Goal: Task Accomplishment & Management: Manage account settings

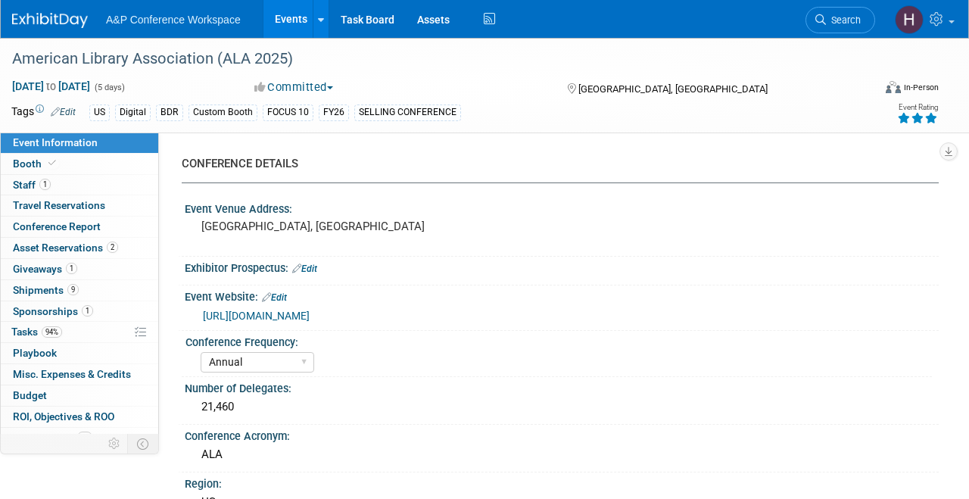
select select "Annual"
select select "Level 1"
select select "In-Person Booth"
select select "Libraries"
select select "Bloomsbury Digital Resources"
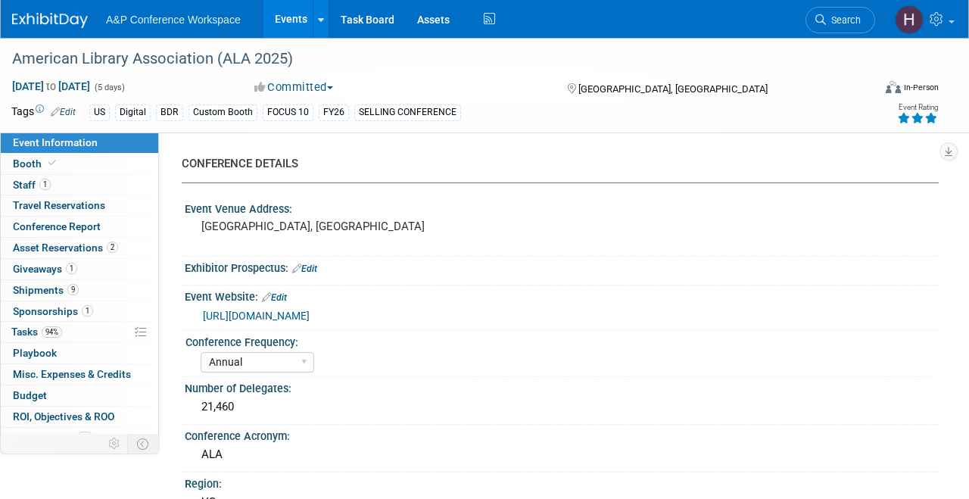
select select "[PERSON_NAME]"
select select "BDR Product Awareness and Trial Generation​"
click at [838, 30] on link "Search" at bounding box center [840, 20] width 70 height 26
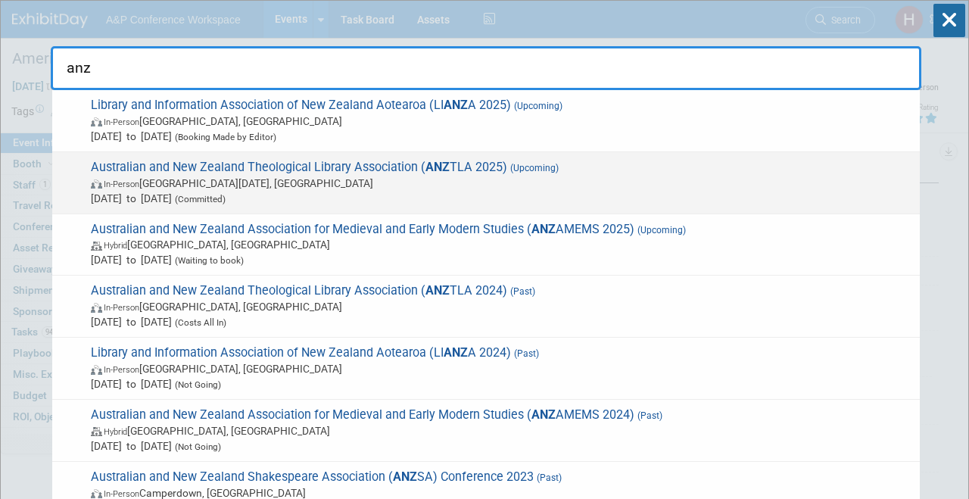
type input "anz"
click at [604, 180] on span "In-Person Saint Lucia, Australia" at bounding box center [501, 183] width 821 height 15
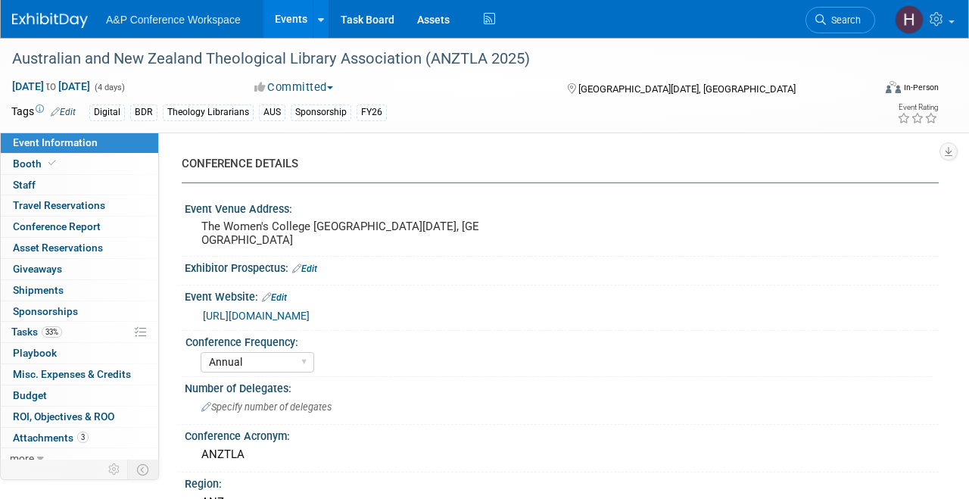
select select "Annual"
select select "Level 3"
select select "Sponsorship"
select select "Libraries"
select select "Bloomsbury Digital Resources"
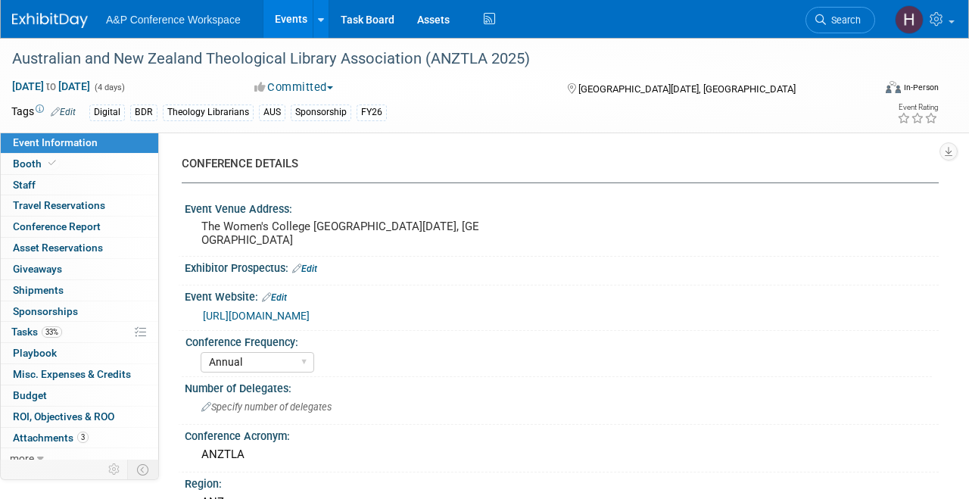
select select "[PERSON_NAME]"
select select "BDR Product Awareness and Trial Generation​"
click at [71, 325] on link "33% Tasks 33%" at bounding box center [79, 332] width 157 height 20
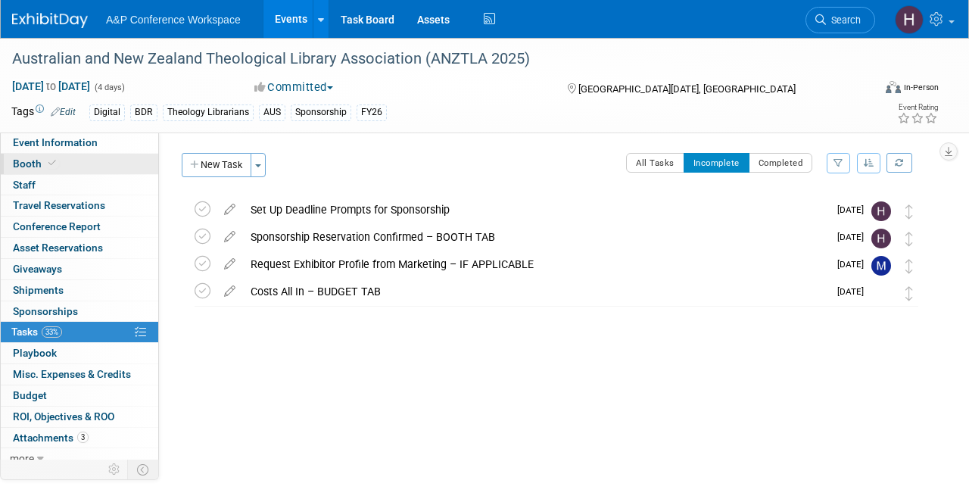
click at [72, 161] on link "Booth" at bounding box center [79, 164] width 157 height 20
select select "DIGI"
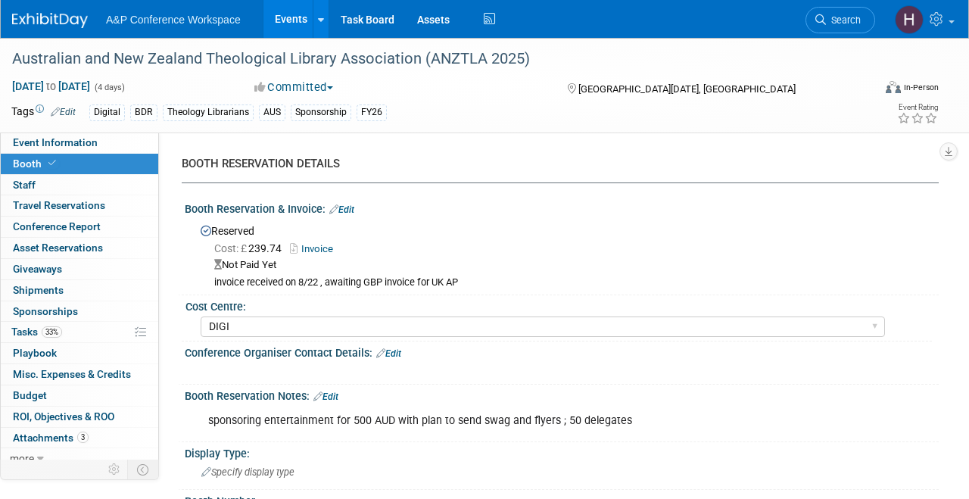
click at [352, 206] on link "Edit" at bounding box center [341, 209] width 25 height 11
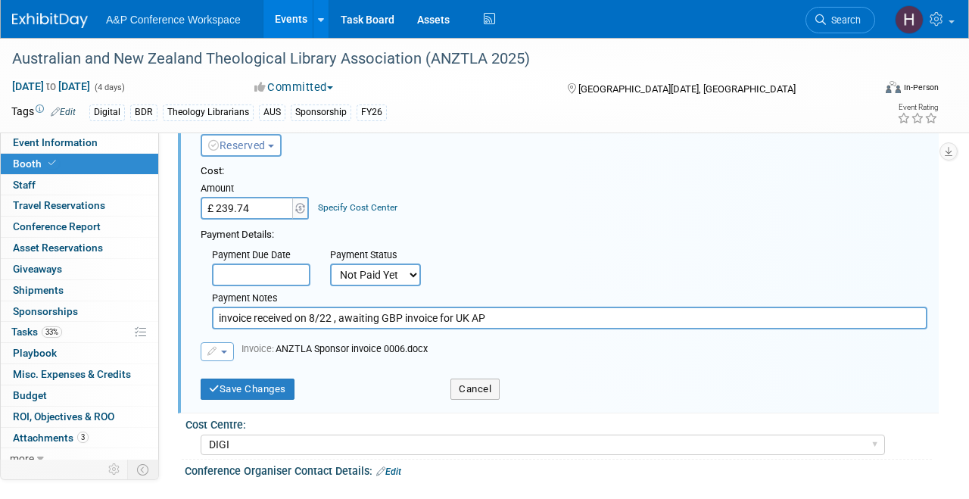
scroll to position [119, 0]
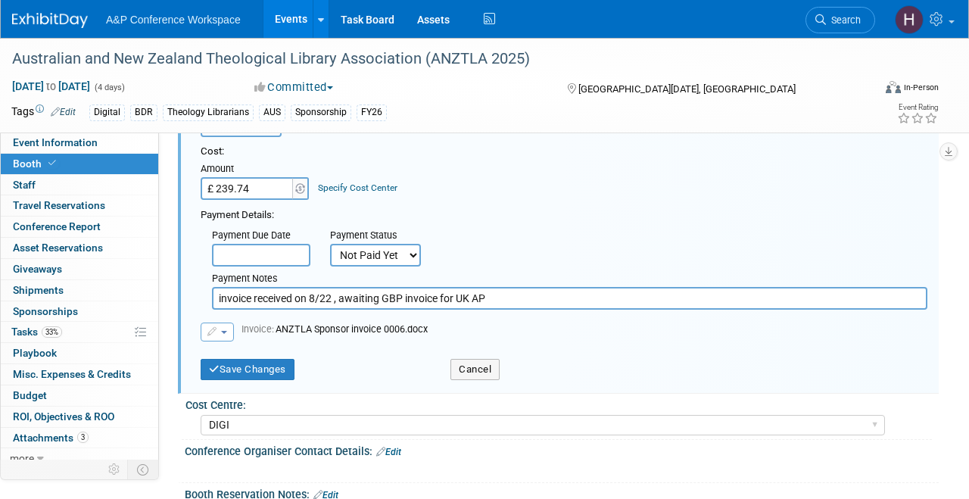
click at [235, 333] on td "Invoice: ANZTLA Sponsor invoice 0006.docx" at bounding box center [331, 331] width 194 height 19
click at [227, 333] on button "button" at bounding box center [217, 331] width 33 height 19
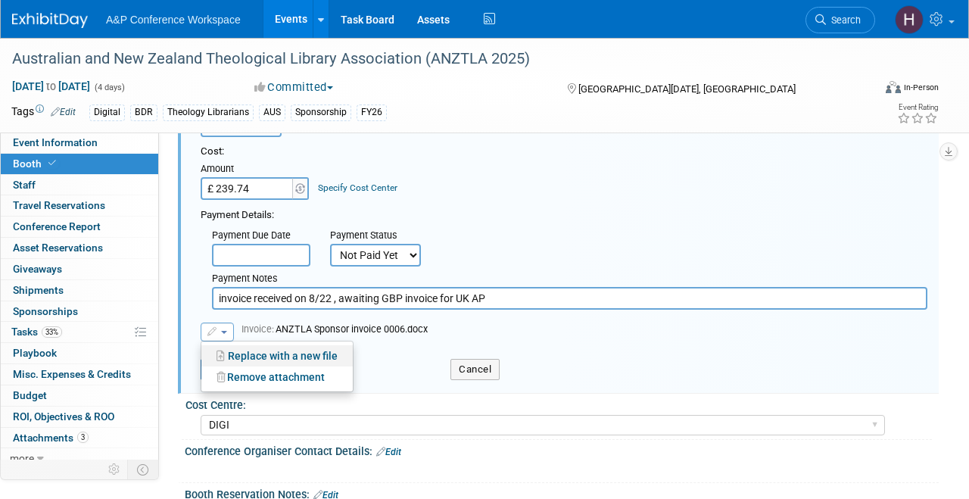
click at [245, 356] on link "Replace with a new file" at bounding box center [276, 355] width 151 height 21
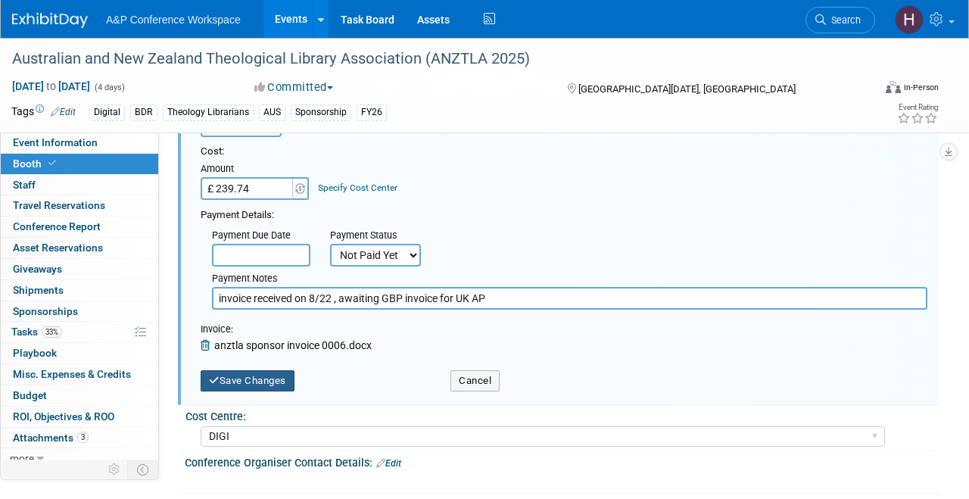
click at [282, 375] on button "Save Changes" at bounding box center [248, 380] width 94 height 21
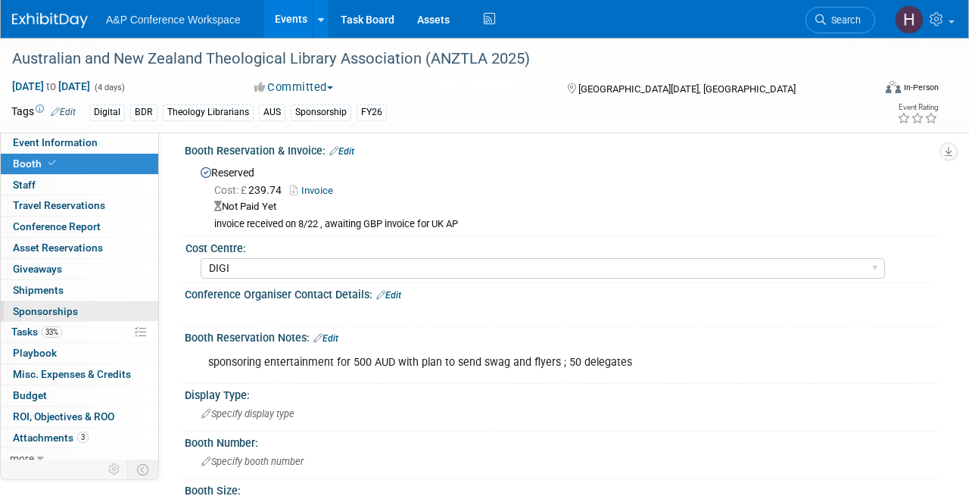
scroll to position [54, 0]
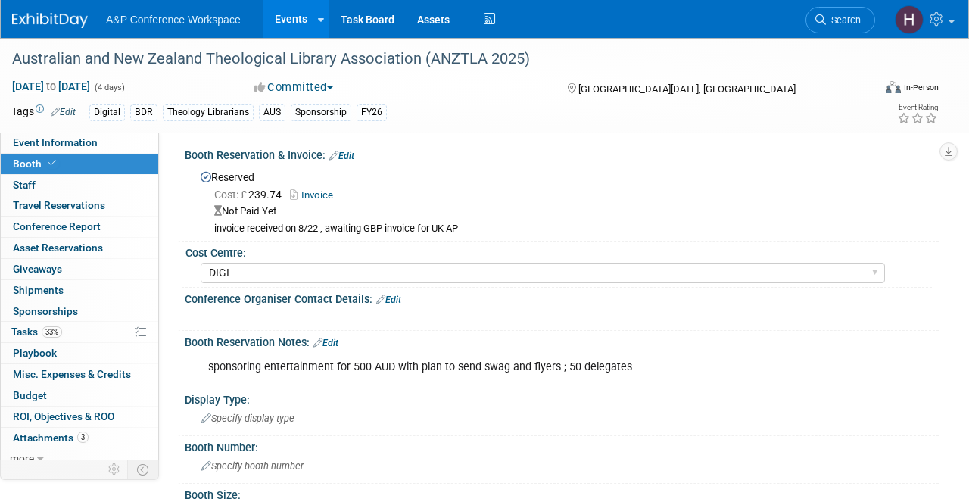
click at [829, 33] on li "Search" at bounding box center [840, 18] width 70 height 37
click at [838, 30] on link "Search" at bounding box center [840, 20] width 70 height 26
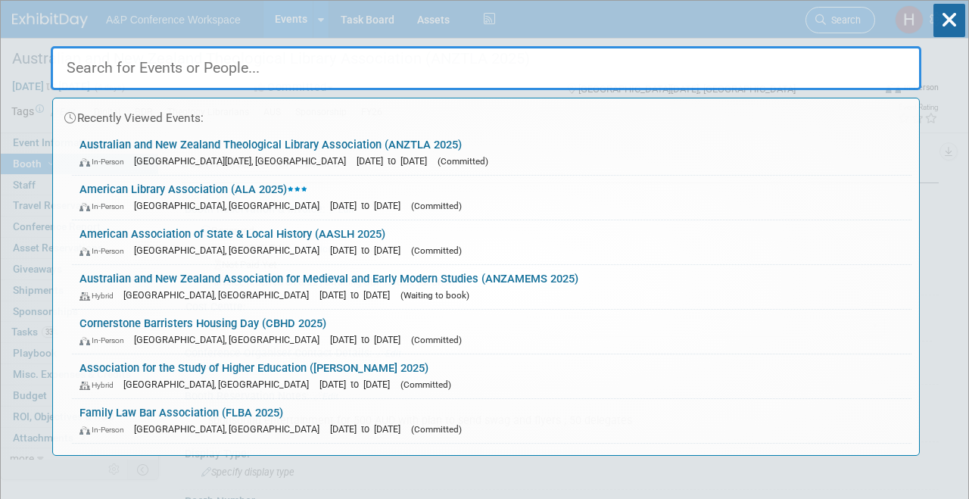
type input "n"
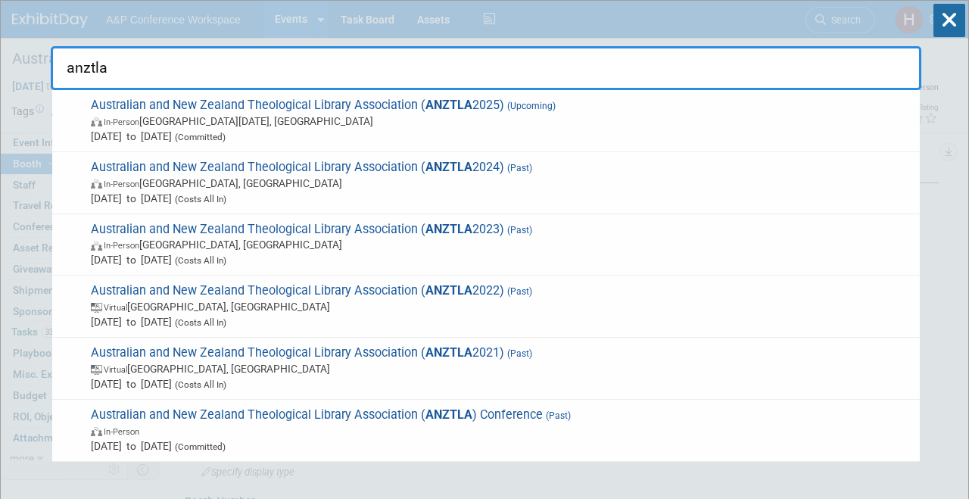
type input "anztla"
click at [947, 26] on icon at bounding box center [949, 20] width 32 height 33
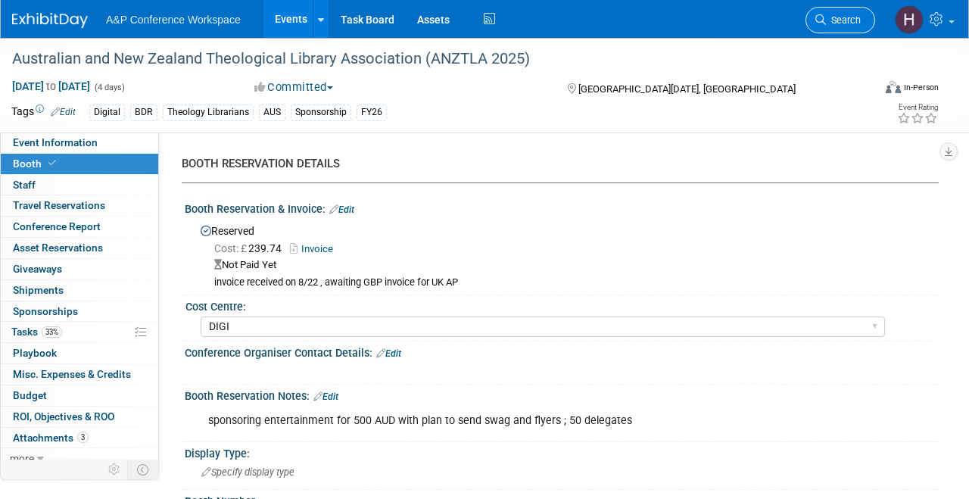
click at [867, 20] on link "Search" at bounding box center [840, 20] width 70 height 26
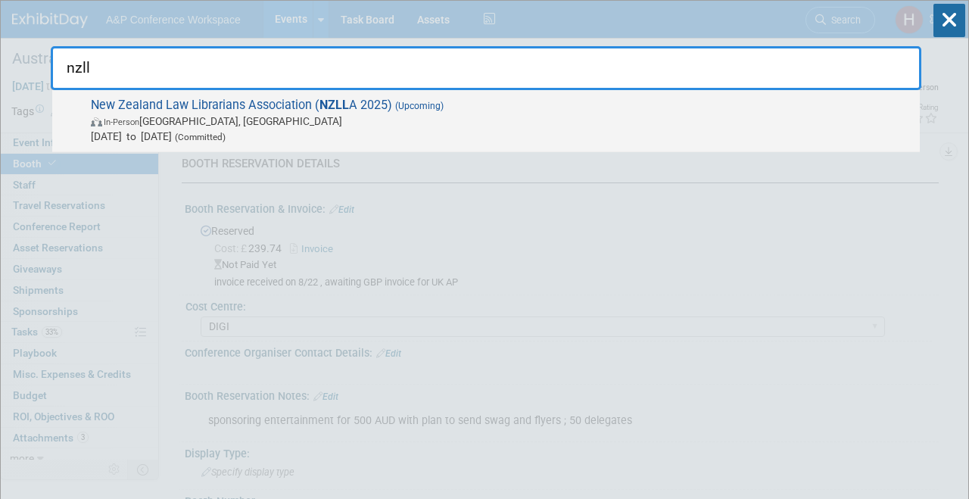
type input "nzll"
click at [639, 98] on span "New Zealand Law Librarians Association ( NZLL A 2025) (Upcoming) In-Person Auck…" at bounding box center [499, 121] width 826 height 46
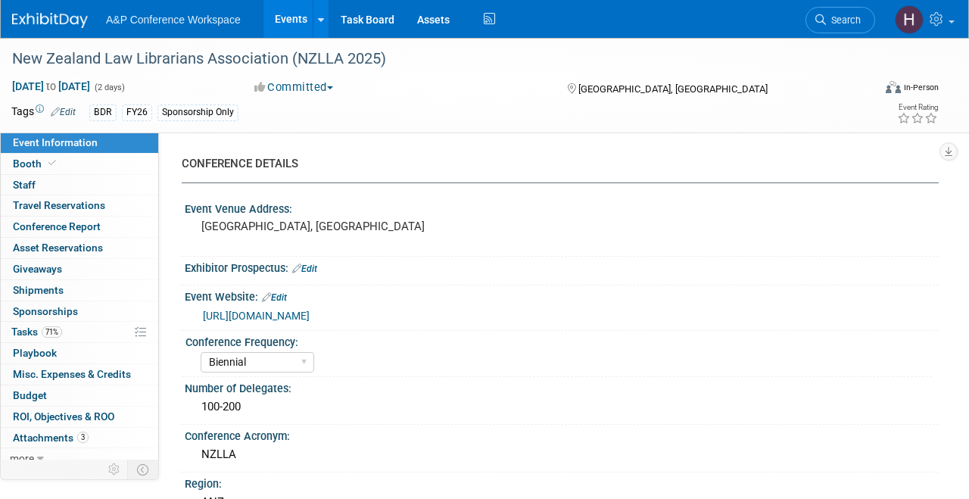
select select "Biennial"
select select "Level 3"
select select "Sponsorship"
select select "Libraries"
select select "Bloomsbury Digital Resources"
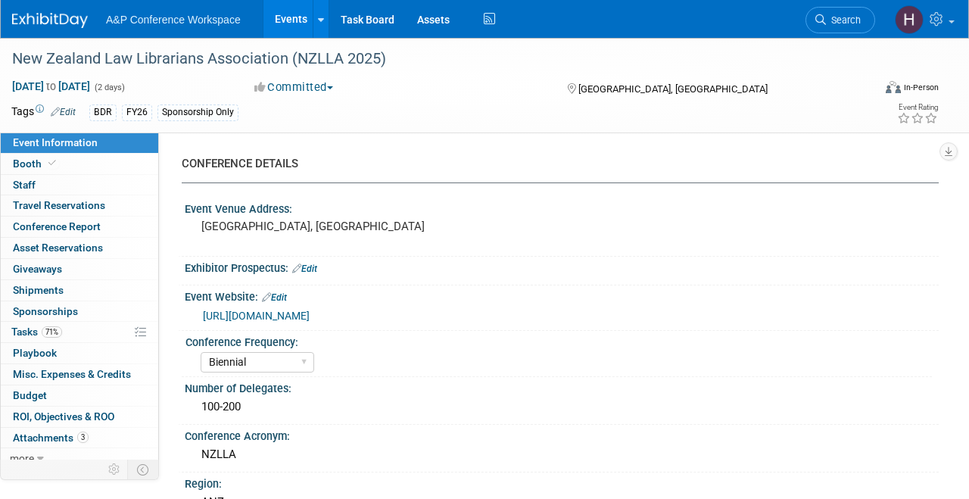
select select "[PERSON_NAME]"
select select "BDR Product Awareness and Trial Generation​"
click at [83, 323] on link "71% Tasks 71%" at bounding box center [79, 332] width 157 height 20
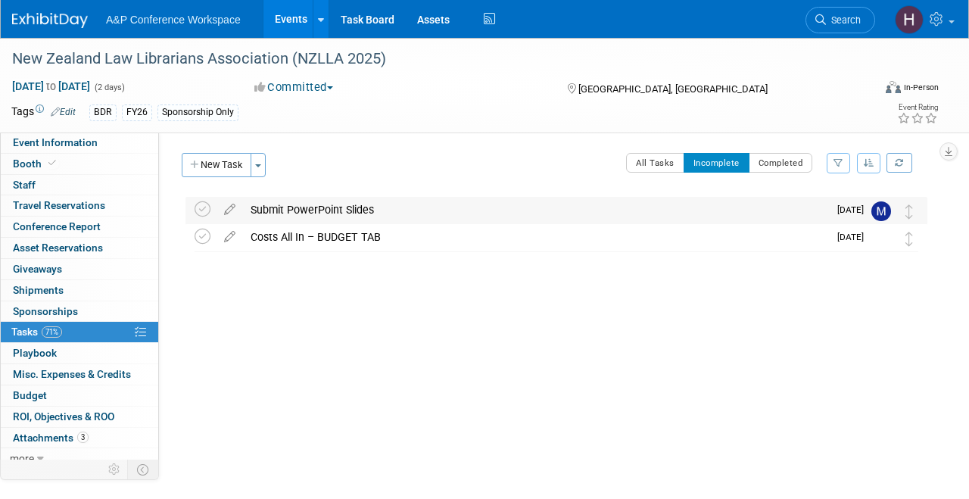
click at [381, 210] on div "Submit PowerPoint Slides" at bounding box center [535, 210] width 585 height 26
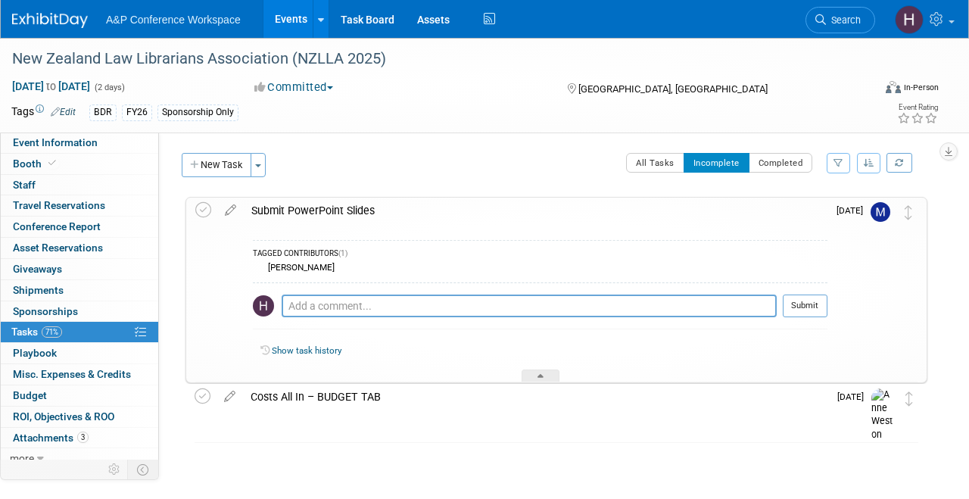
click at [878, 219] on img at bounding box center [880, 212] width 20 height 20
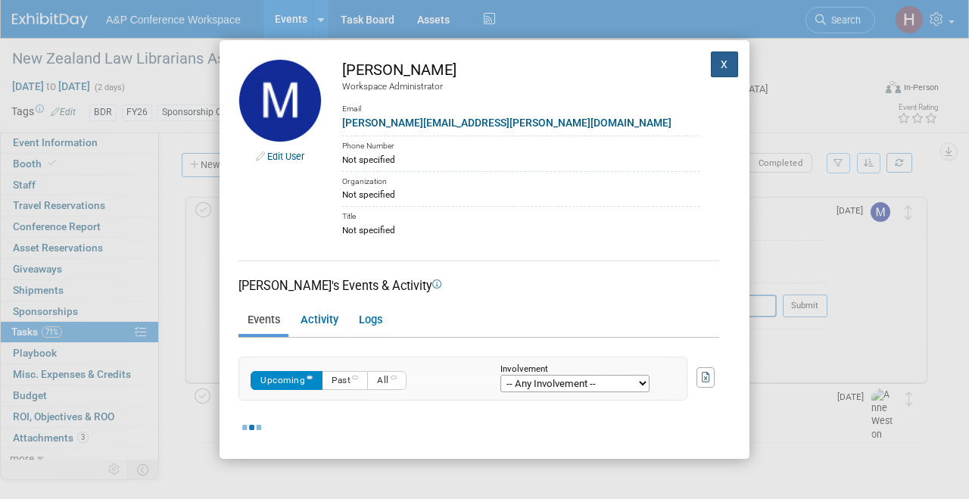
click at [717, 63] on button "X" at bounding box center [724, 64] width 27 height 26
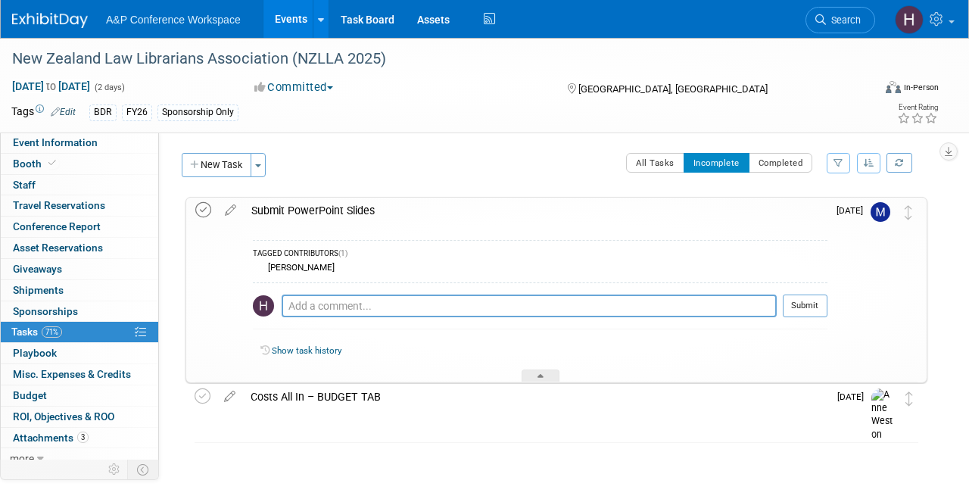
click at [205, 211] on icon at bounding box center [203, 210] width 16 height 16
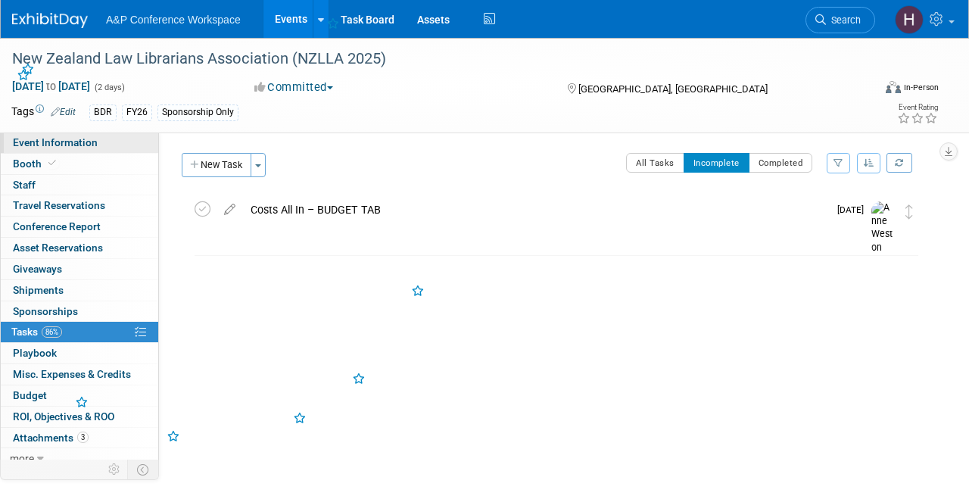
click at [79, 147] on span "Event Information" at bounding box center [55, 142] width 85 height 12
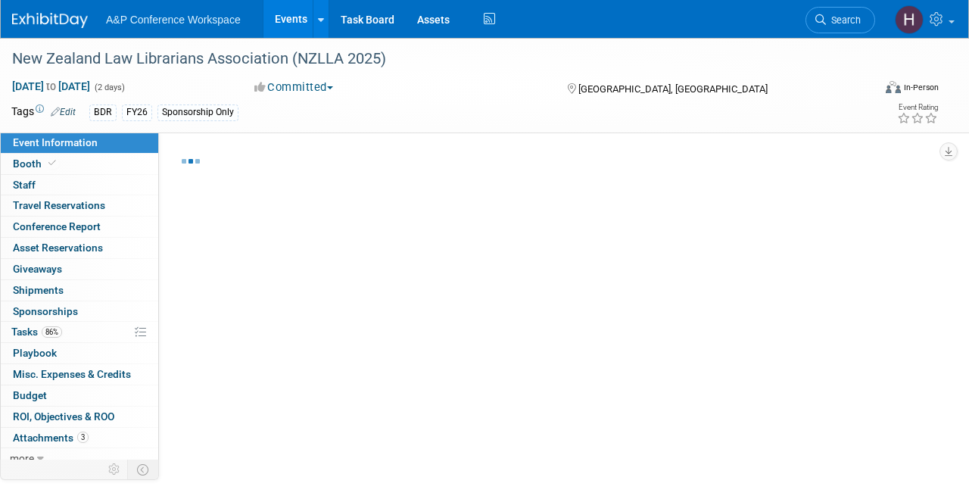
select select "Biennial"
select select "Level 3"
select select "Sponsorship"
select select "Libraries"
select select "Bloomsbury Digital Resources"
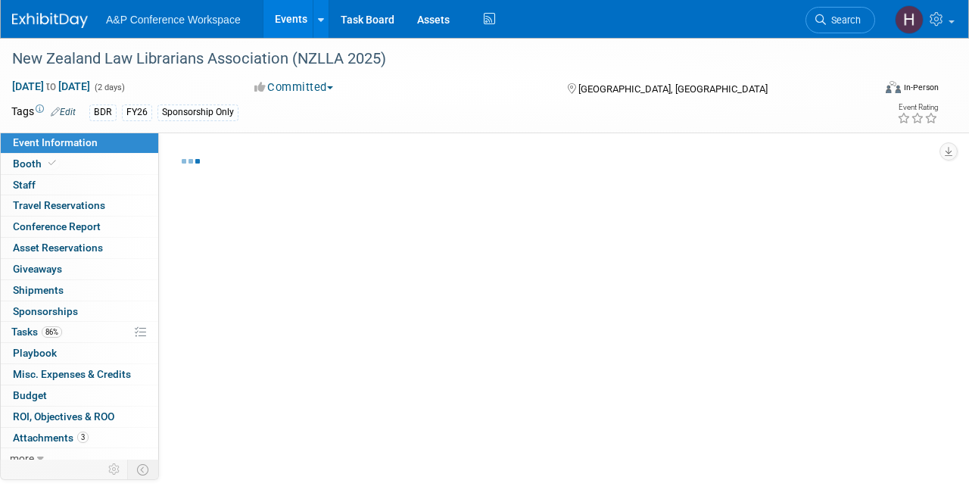
select select "[PERSON_NAME]"
select select "BDR Product Awareness and Trial Generation​"
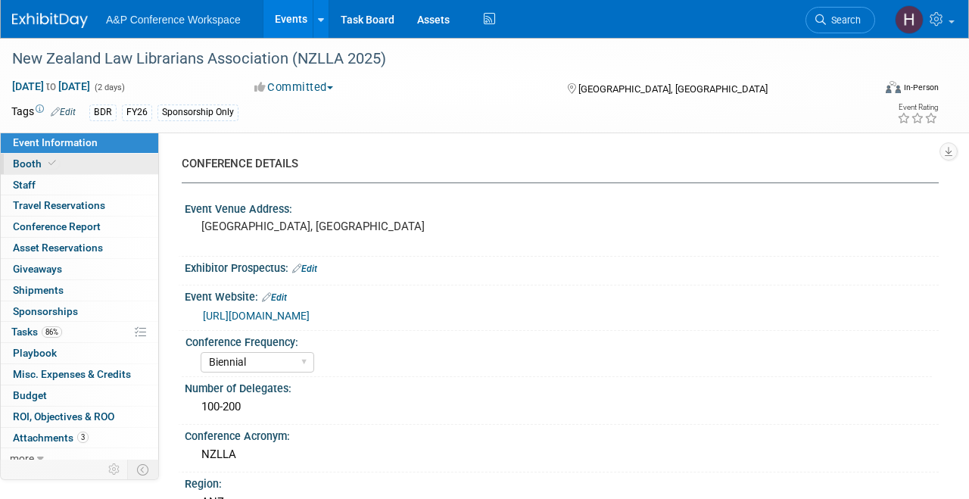
click at [85, 173] on link "Booth" at bounding box center [79, 164] width 157 height 20
select select "DIGI"
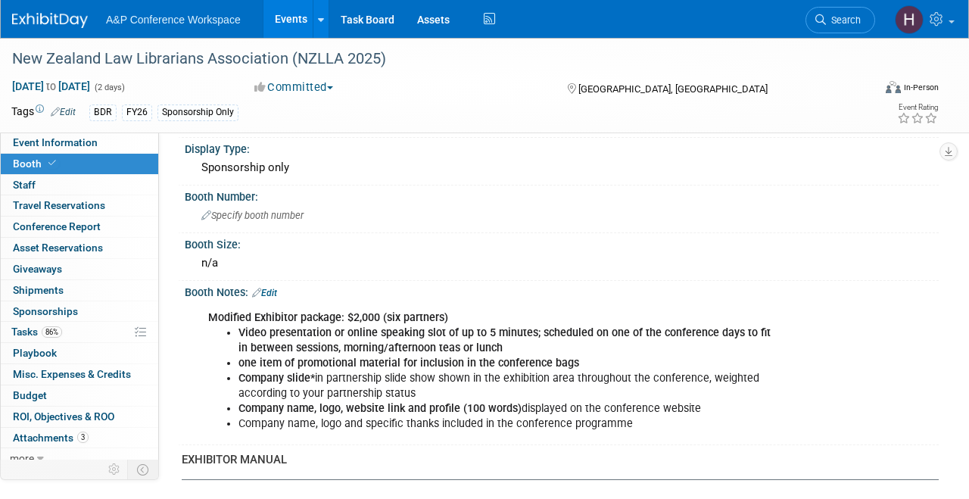
scroll to position [325, 0]
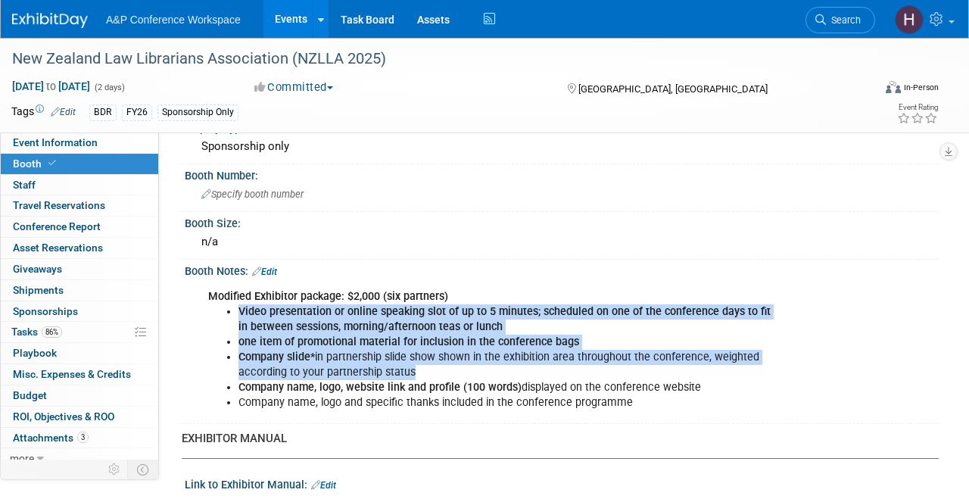
drag, startPoint x: 234, startPoint y: 304, endPoint x: 579, endPoint y: 373, distance: 351.9
click at [579, 373] on ul "Video presentation or online speaking slot of up to 5 minutes; scheduled on one…" at bounding box center [494, 357] width 573 height 107
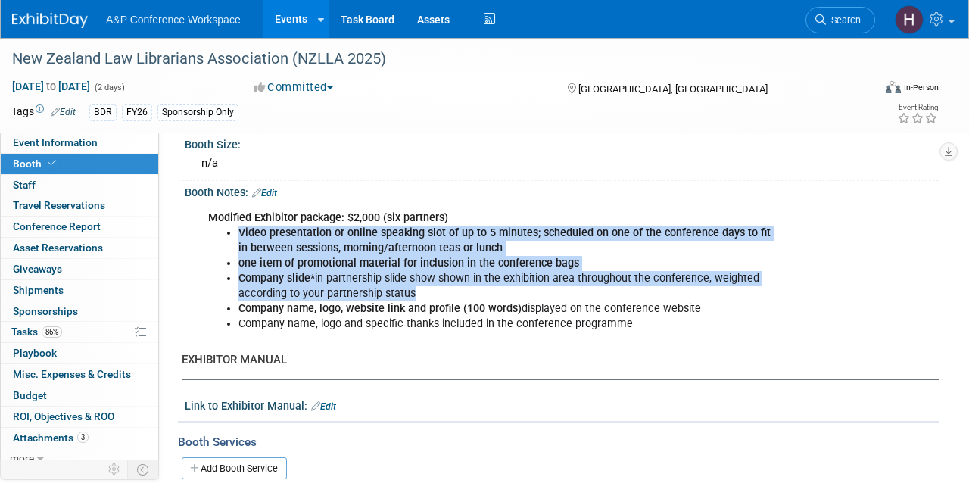
click at [479, 287] on li "Company slide* in partnership slide show shown in the exhibition area throughou…" at bounding box center [509, 286] width 543 height 30
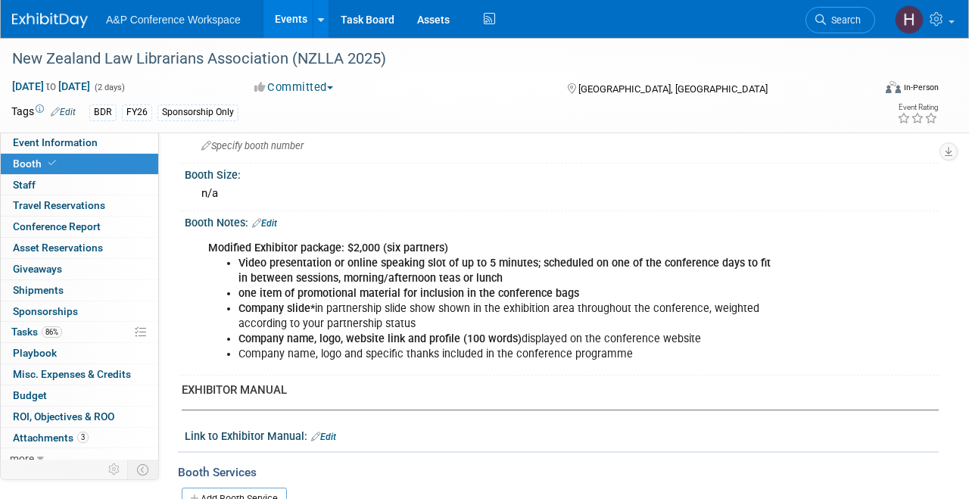
scroll to position [374, 0]
click at [857, 30] on link "Search" at bounding box center [840, 20] width 70 height 26
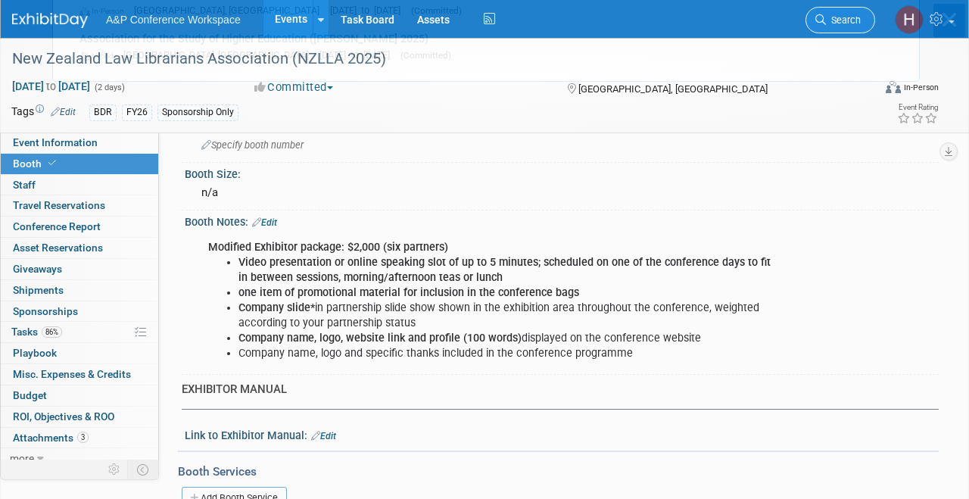
scroll to position [0, 0]
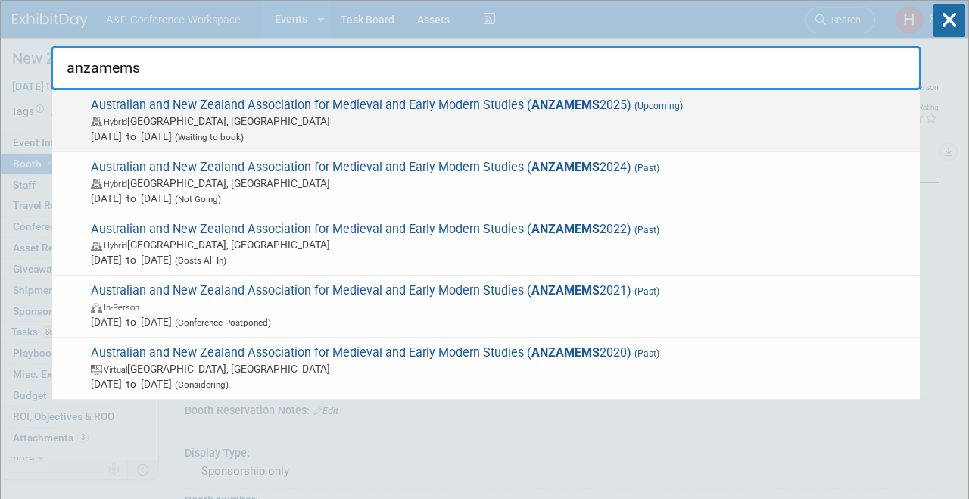
type input "anzamems"
click at [662, 104] on span "(Upcoming)" at bounding box center [656, 106] width 51 height 11
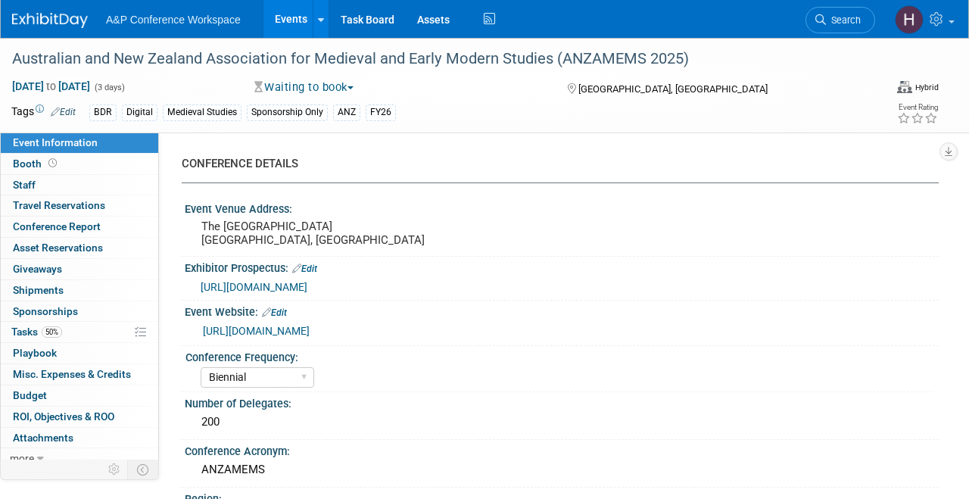
select select "Biennial"
select select "Level 3"
select select "Sponsorship"
select select "Libraries"
select select "Bloomsbury Digital Resources"
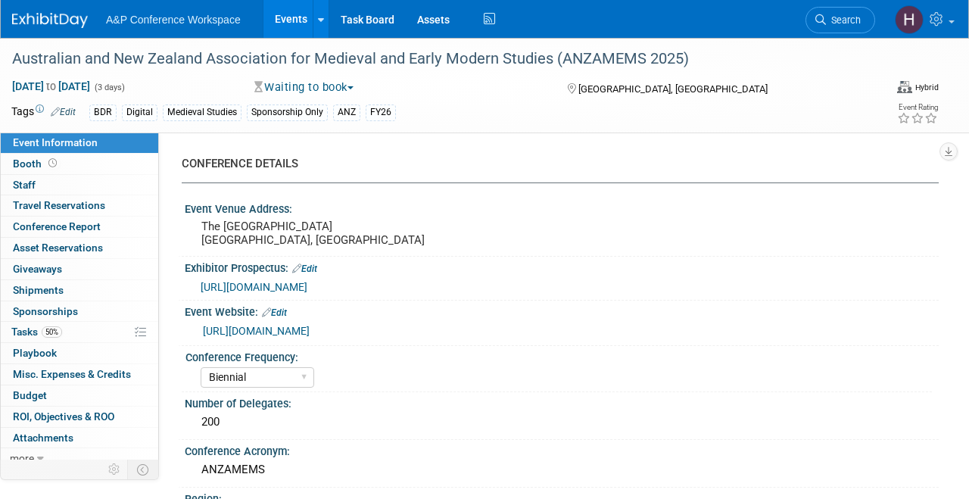
select select "[PERSON_NAME]"
select select "BDR Product Awareness and Trial Generation​"
click at [83, 172] on link "Booth" at bounding box center [79, 164] width 157 height 20
select select "DIGI"
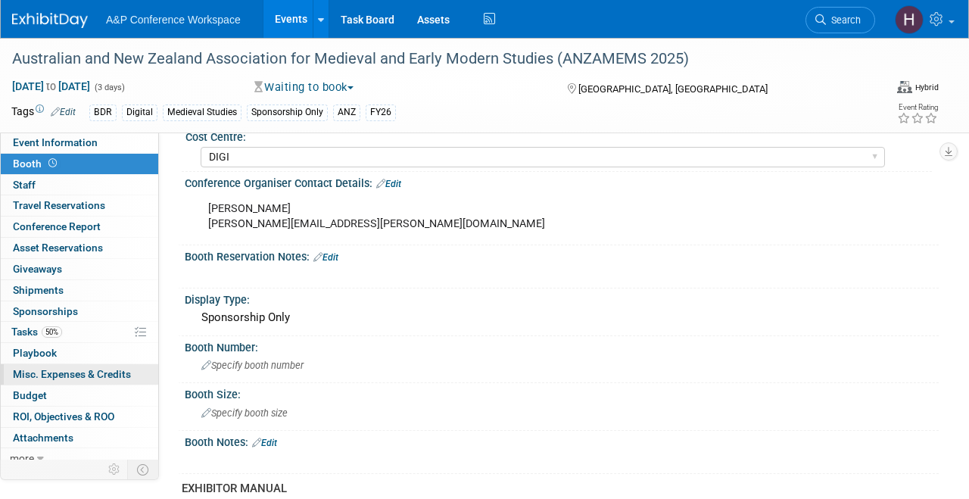
scroll to position [10, 0]
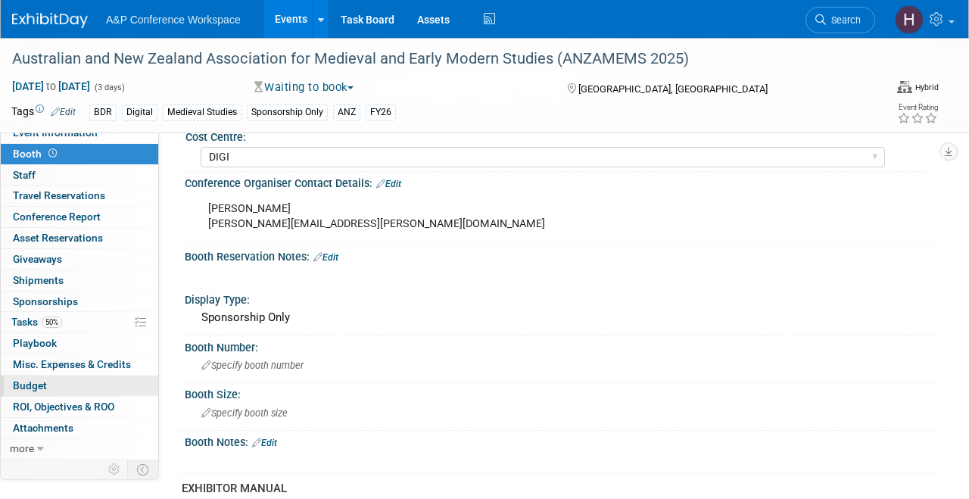
click at [76, 380] on link "Budget" at bounding box center [79, 385] width 157 height 20
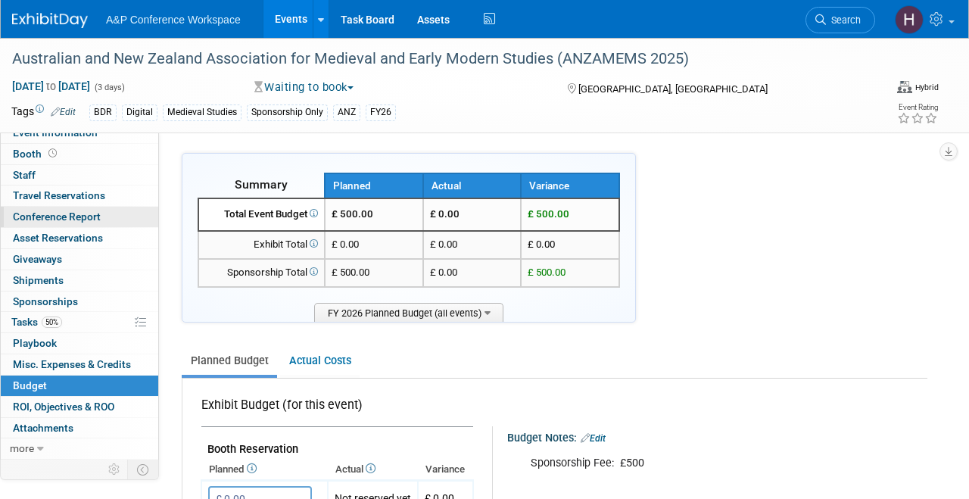
scroll to position [0, 0]
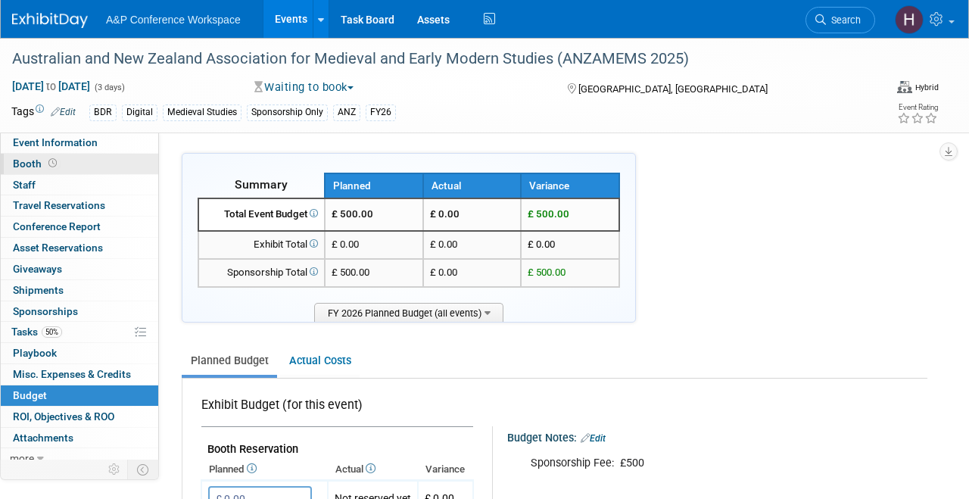
click at [92, 164] on link "Booth" at bounding box center [79, 164] width 157 height 20
select select "DIGI"
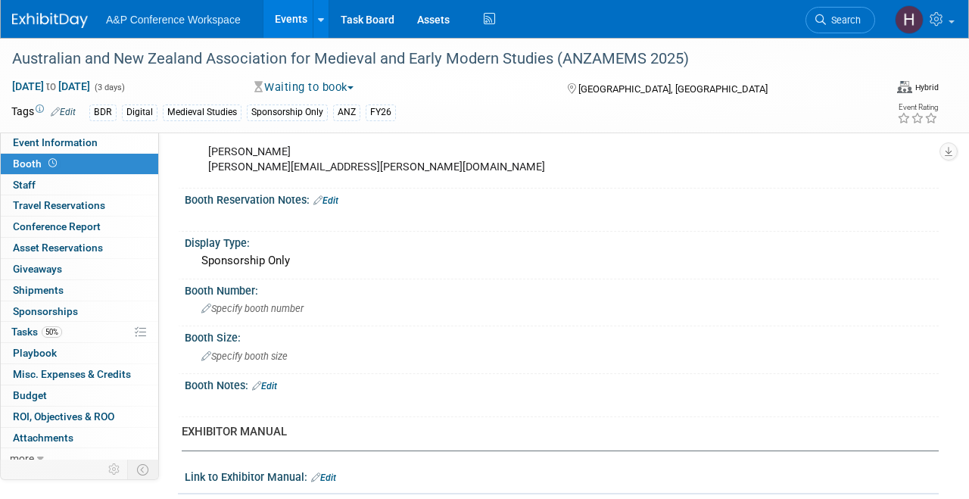
scroll to position [190, 0]
